Goal: Register for event/course

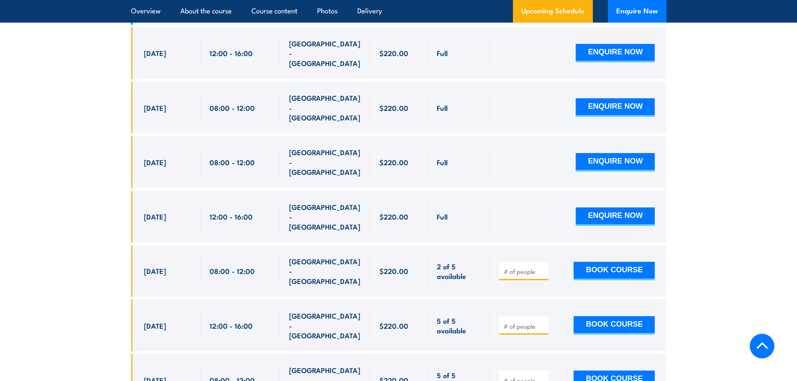
scroll to position [1680, 0]
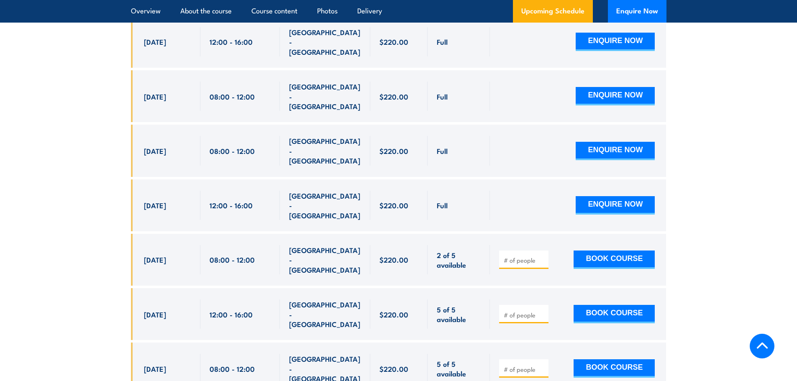
click at [523, 256] on input "number" at bounding box center [524, 260] width 42 height 8
type input "1"
click at [613, 250] on button "BOOK COURSE" at bounding box center [613, 259] width 81 height 18
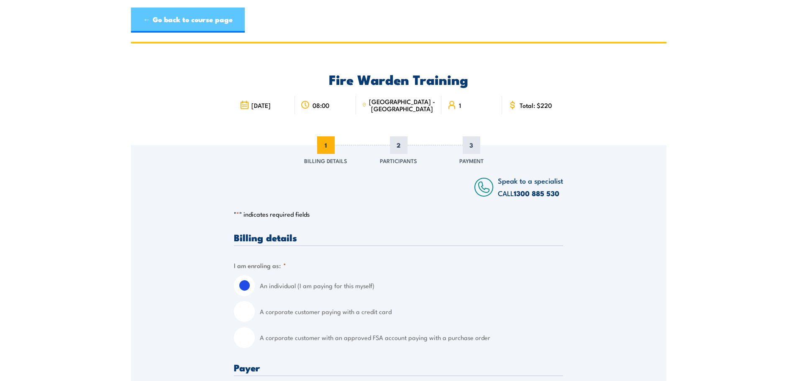
click at [175, 28] on link "← Go back to course page" at bounding box center [188, 20] width 114 height 25
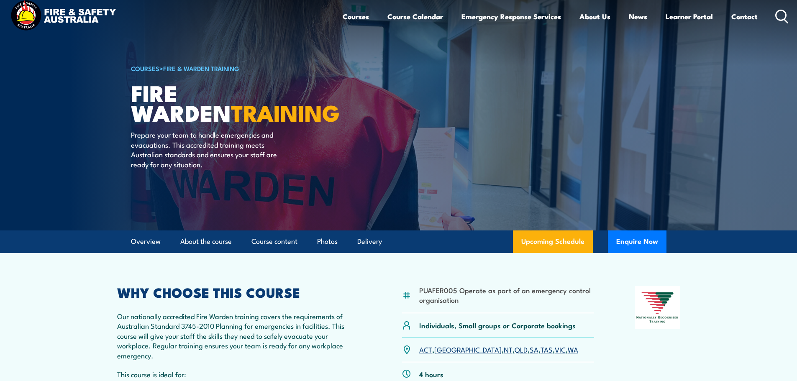
scroll to position [8, 0]
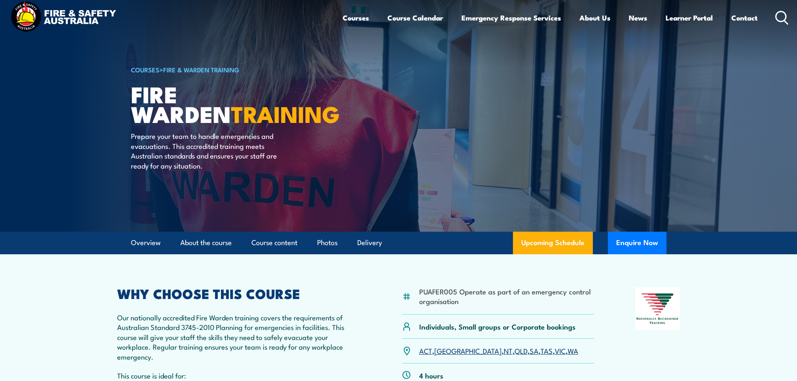
click at [141, 71] on link "COURSES" at bounding box center [145, 69] width 28 height 9
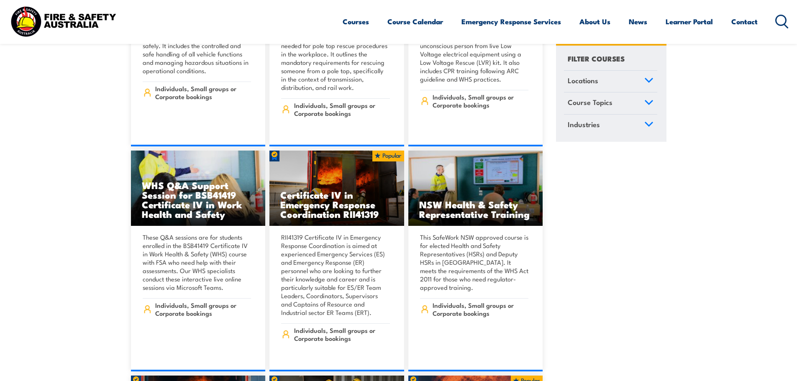
scroll to position [2049, 0]
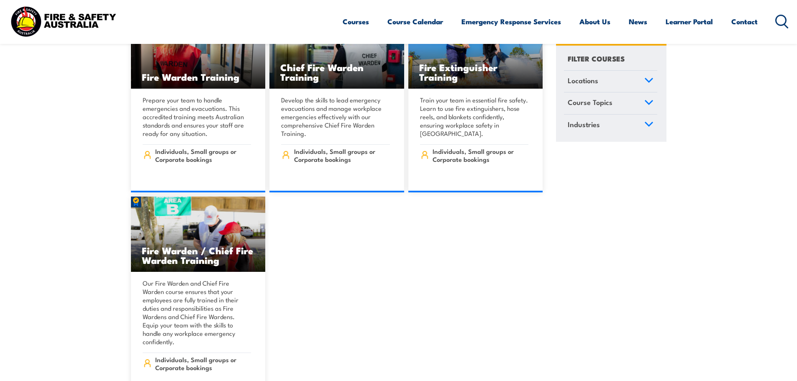
scroll to position [9845, 0]
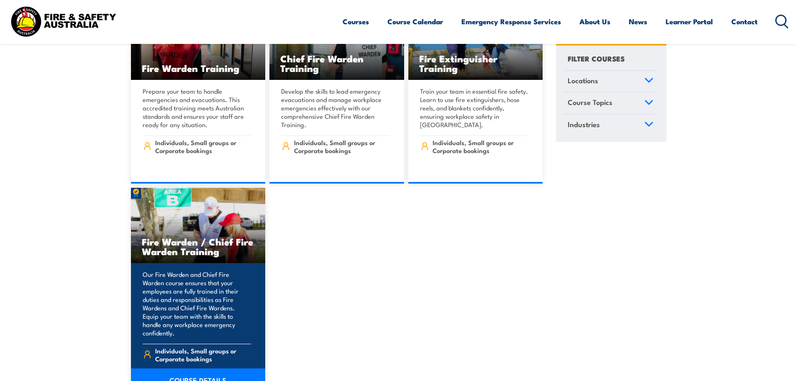
click at [198, 368] on link "COURSE DETAILS" at bounding box center [198, 379] width 135 height 23
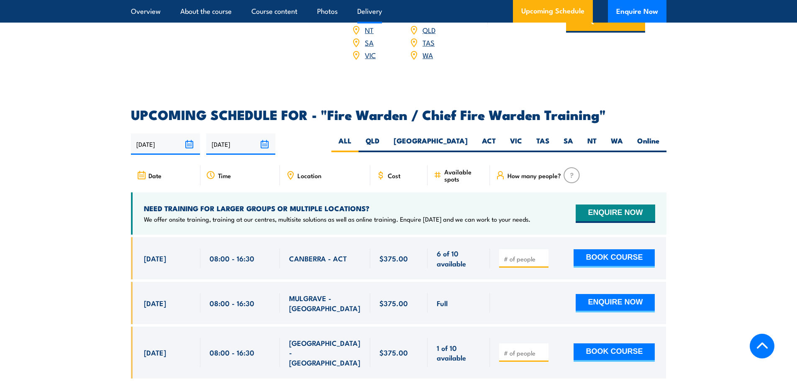
scroll to position [1422, 0]
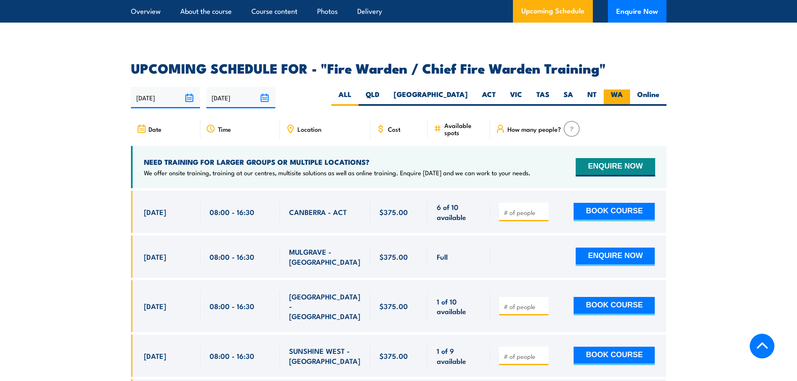
click at [618, 94] on label "WA" at bounding box center [616, 97] width 26 height 16
click at [623, 94] on input "WA" at bounding box center [625, 91] width 5 height 5
radio input "true"
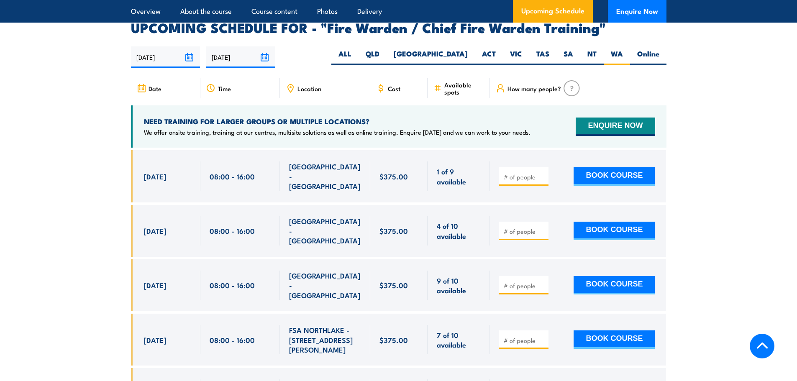
scroll to position [1481, 0]
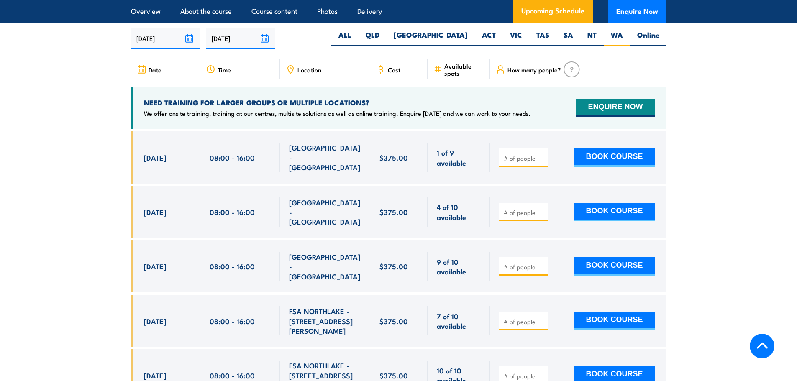
click at [516, 257] on div at bounding box center [523, 266] width 49 height 18
click at [514, 263] on input "number" at bounding box center [524, 267] width 42 height 8
type input "1"
click at [608, 257] on button "BOOK COURSE" at bounding box center [613, 266] width 81 height 18
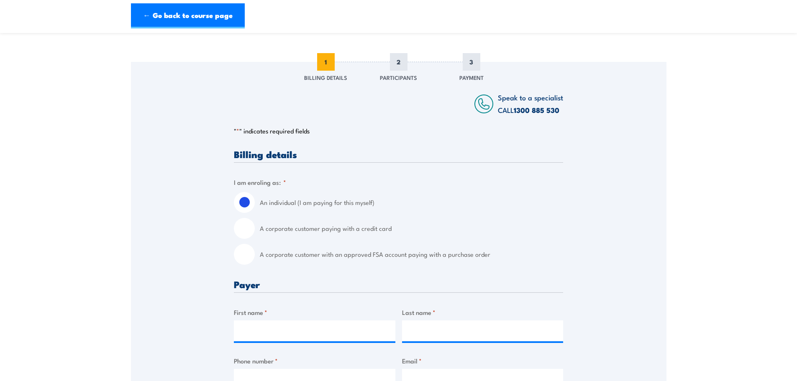
scroll to position [84, 0]
click at [280, 203] on label "An individual (I am paying for this myself)" at bounding box center [411, 201] width 303 height 21
click at [255, 203] on input "An individual (I am paying for this myself)" at bounding box center [244, 201] width 21 height 21
click at [242, 202] on input "An individual (I am paying for this myself)" at bounding box center [244, 201] width 21 height 21
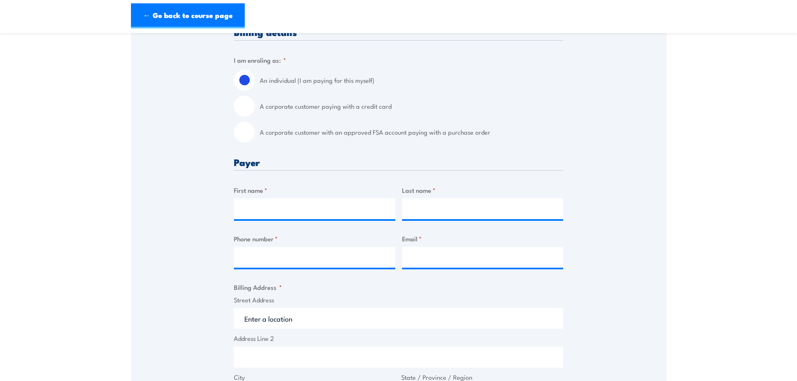
scroll to position [209, 0]
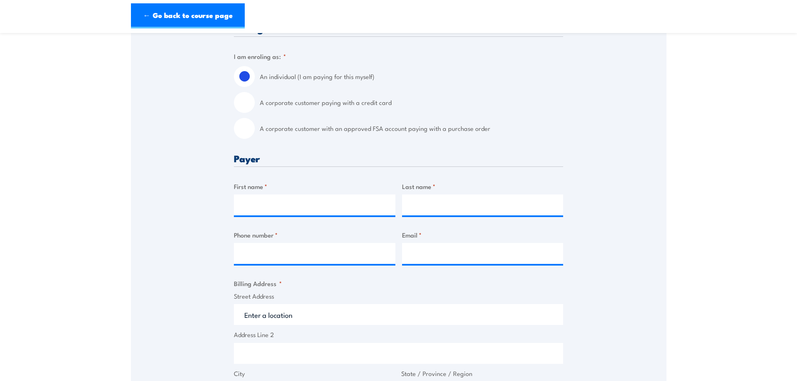
click at [662, 201] on div "Speak to a specialist CALL [PHONE_NUMBER] CALL [PHONE_NUMBER] " * " indicates r…" at bounding box center [398, 320] width 535 height 769
